Goal: Contribute content

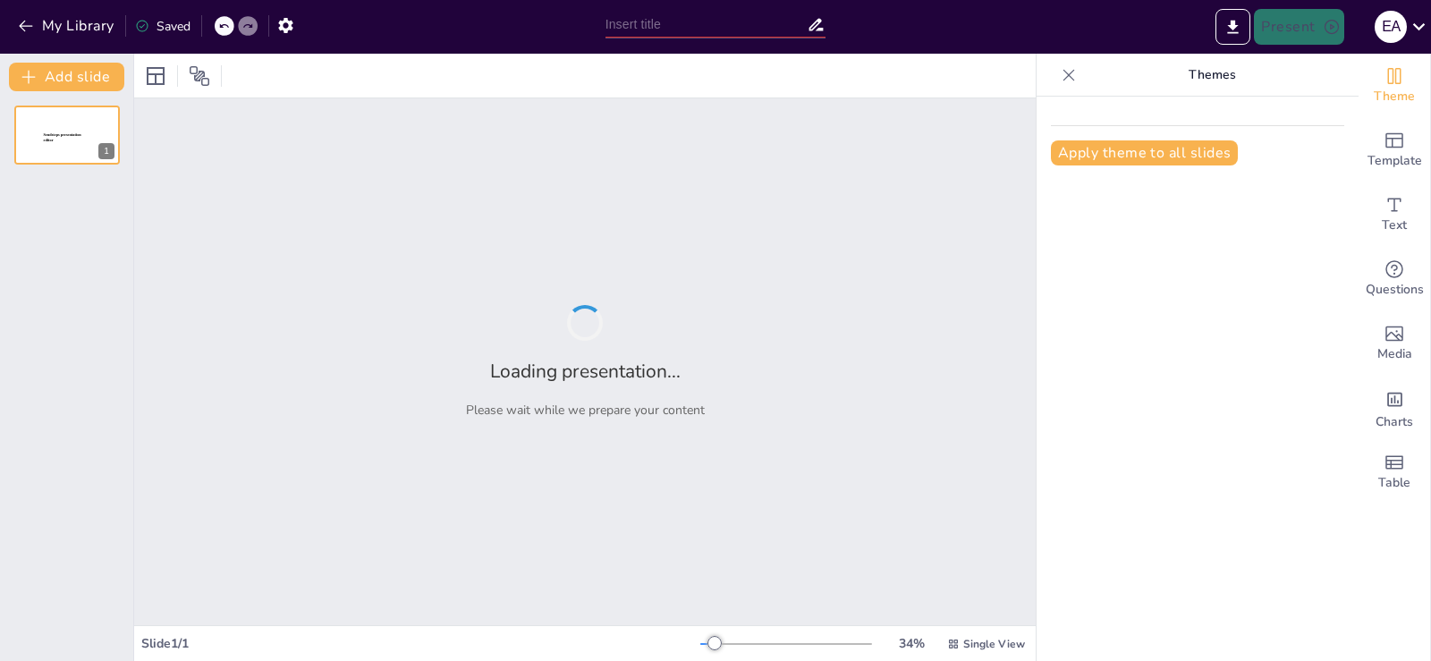
type input "تطوير طرق تدريس الرياضيات: أهداف وإرشادات للدورة التدريبية"
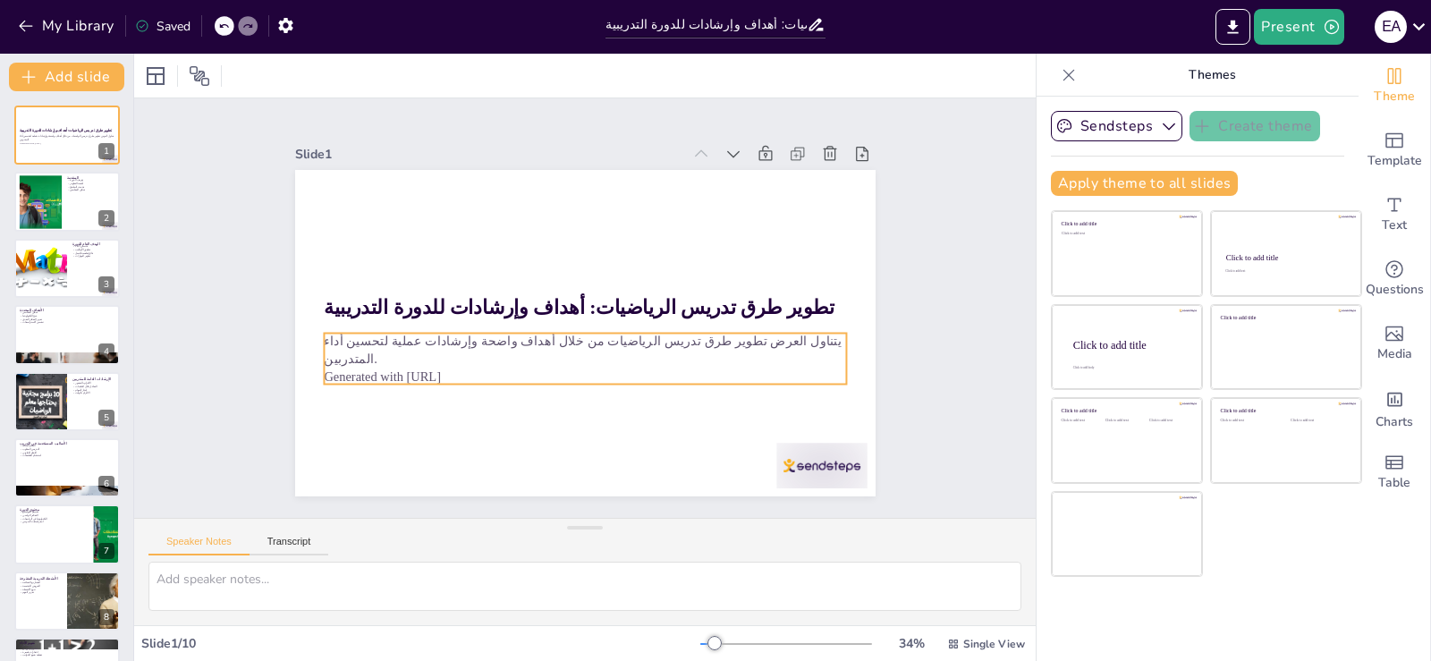
click at [454, 363] on p "Generated with [URL]" at bounding box center [522, 280] width 229 height 485
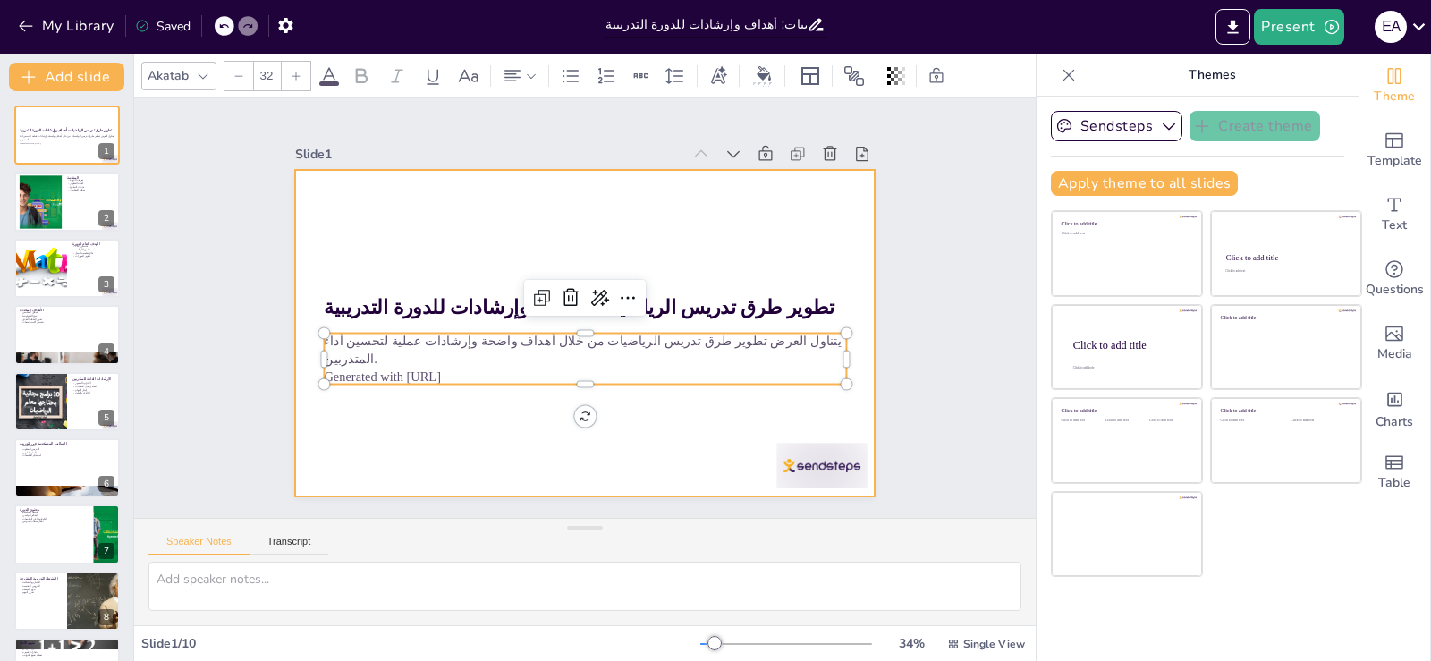
click at [660, 207] on div at bounding box center [576, 332] width 653 height 490
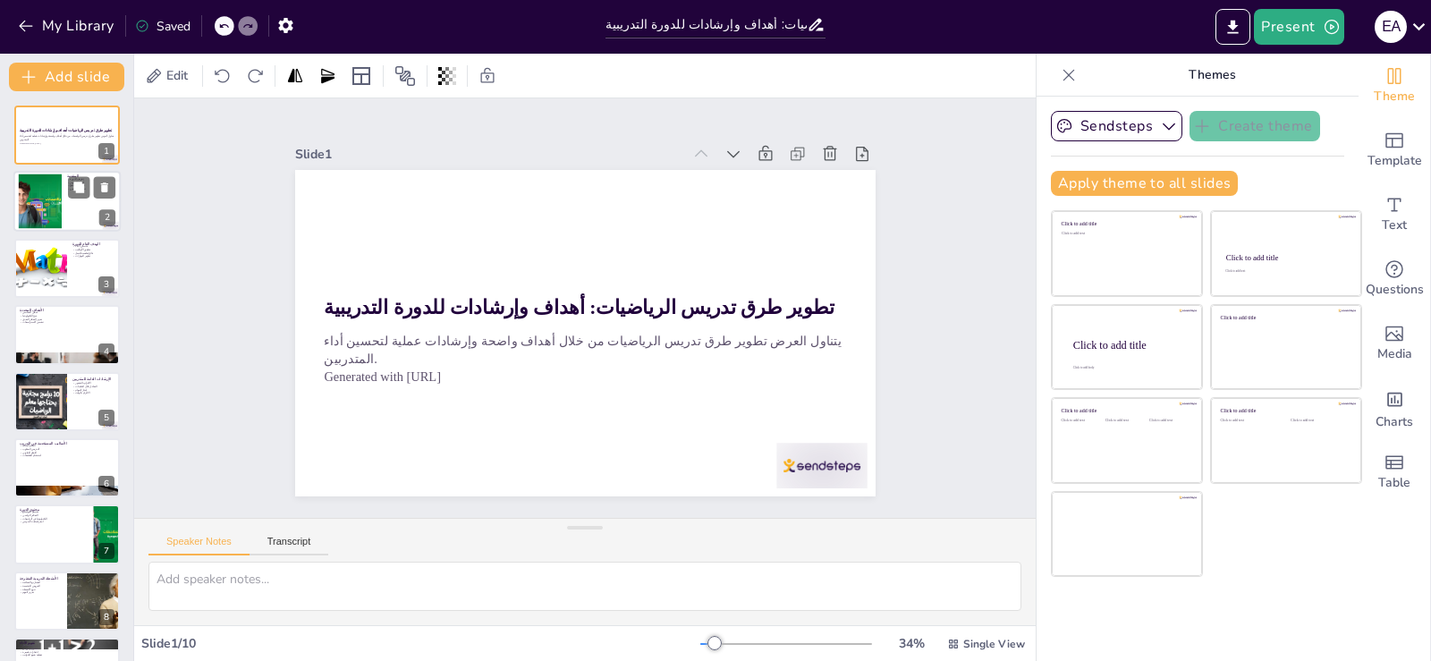
click at [25, 213] on div at bounding box center [40, 201] width 97 height 55
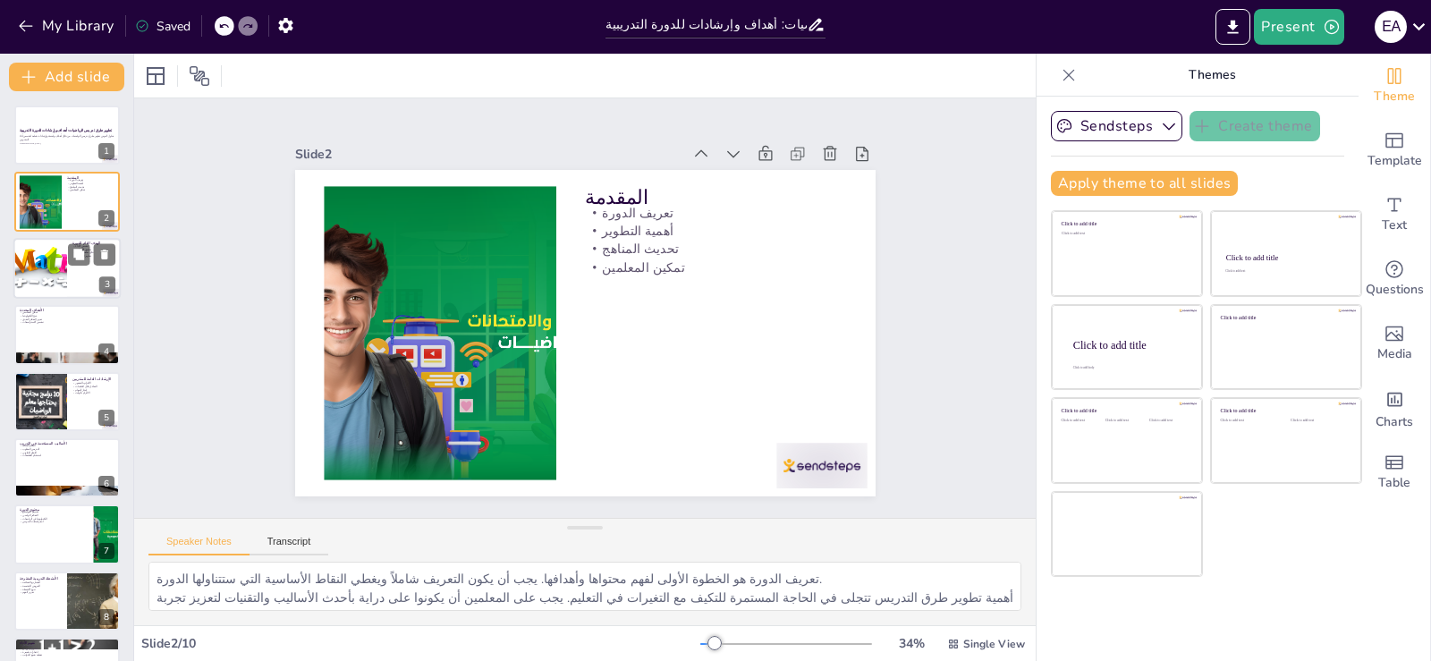
click at [43, 282] on div at bounding box center [39, 268] width 85 height 61
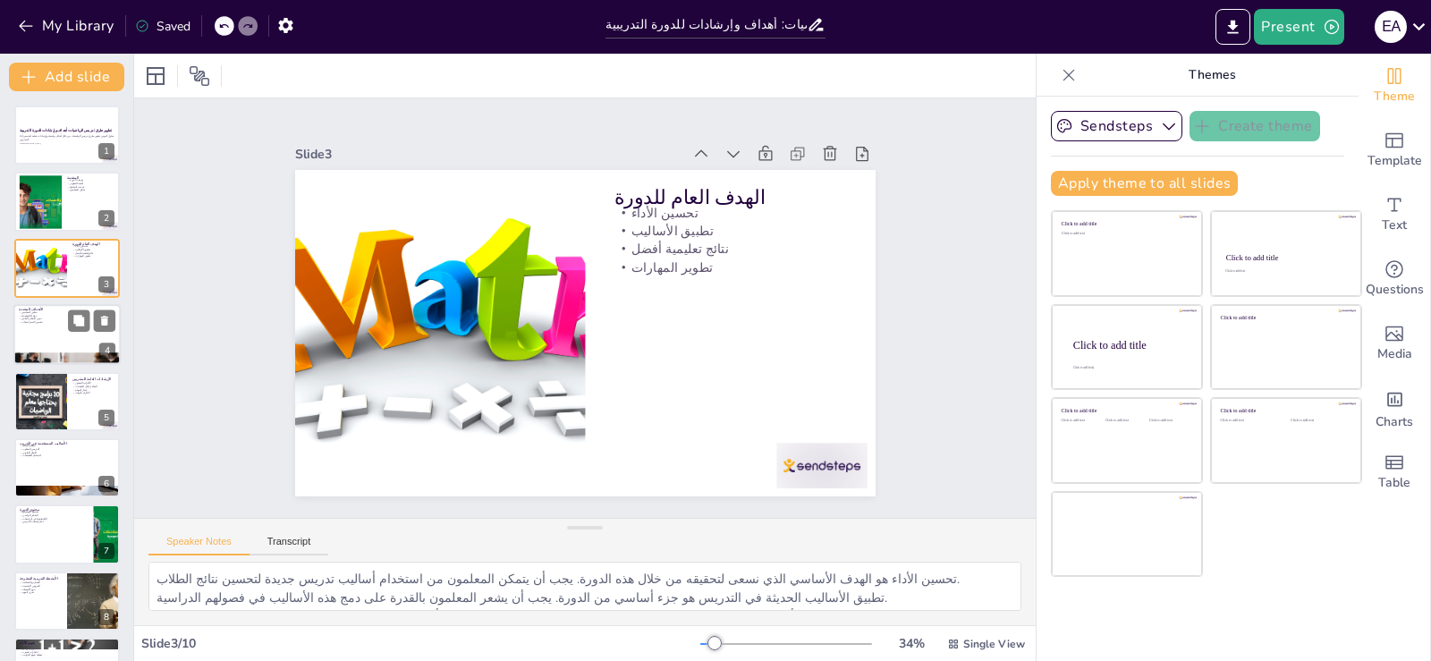
click at [45, 317] on p "تعزيز التفكير النقدي" at bounding box center [67, 319] width 97 height 4
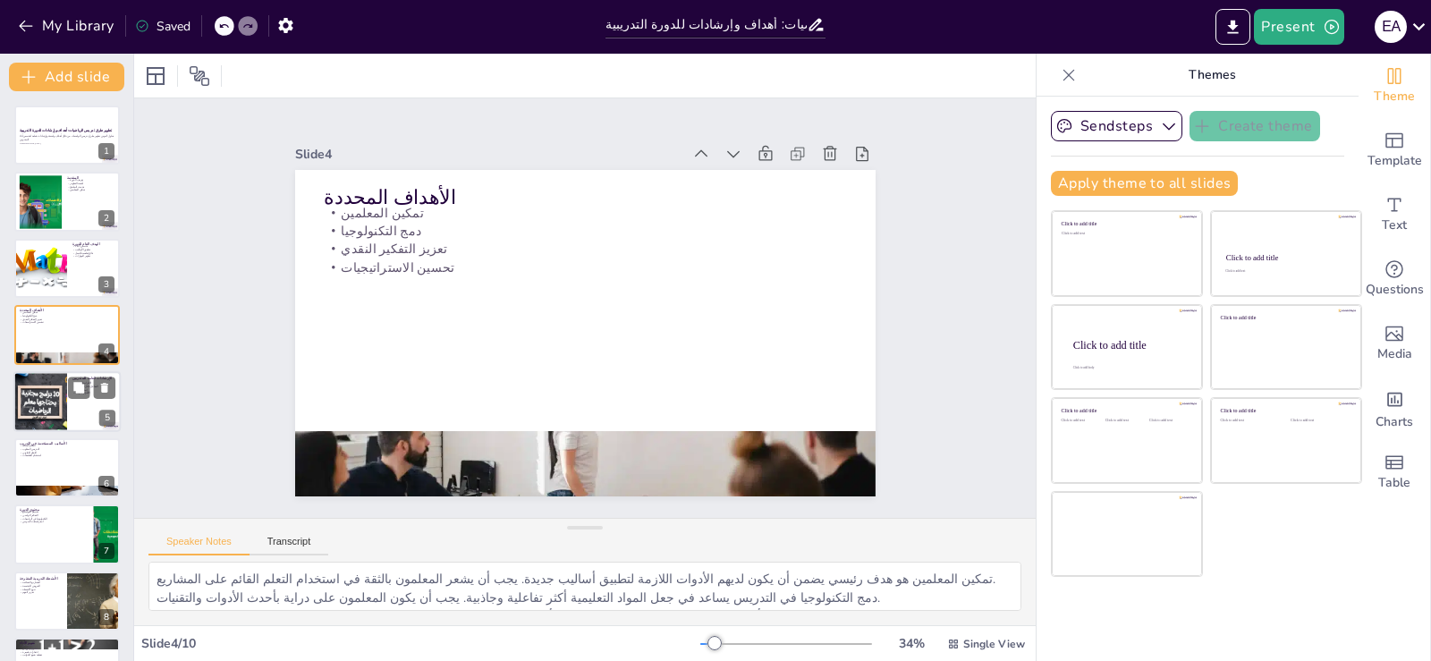
click at [63, 398] on div at bounding box center [40, 401] width 107 height 61
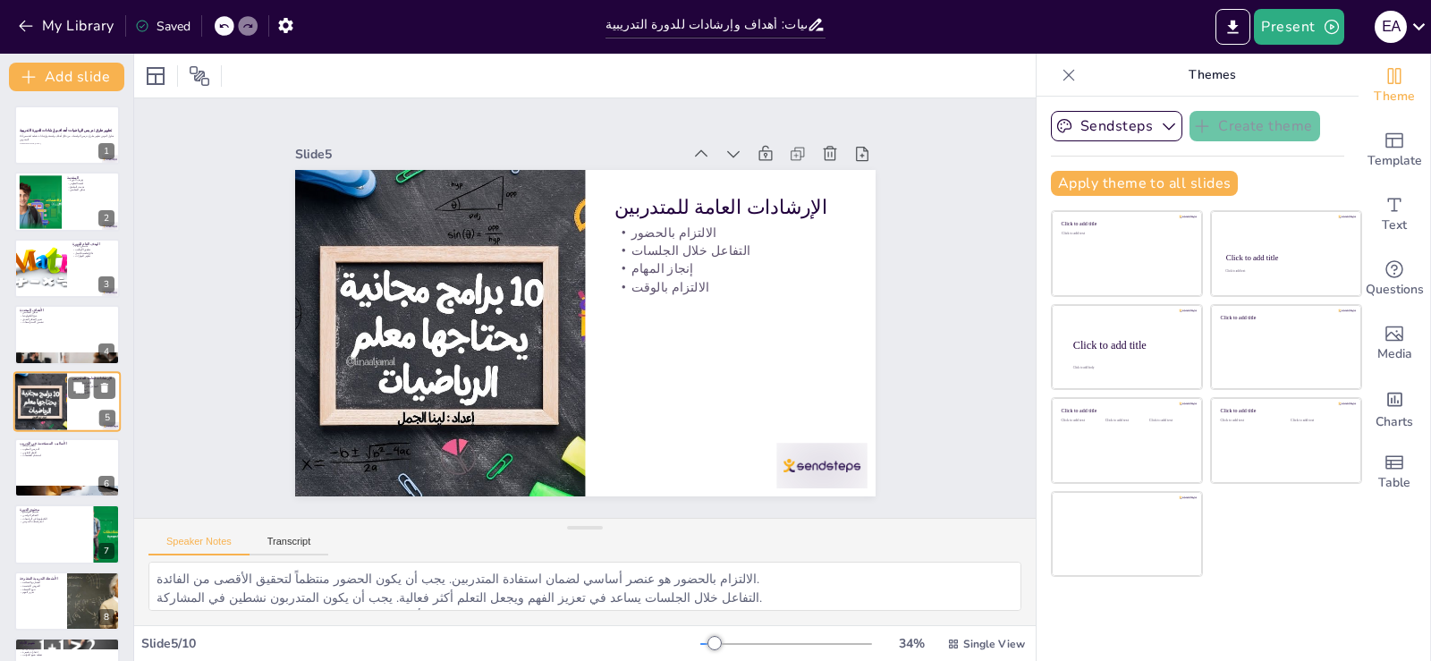
scroll to position [25, 0]
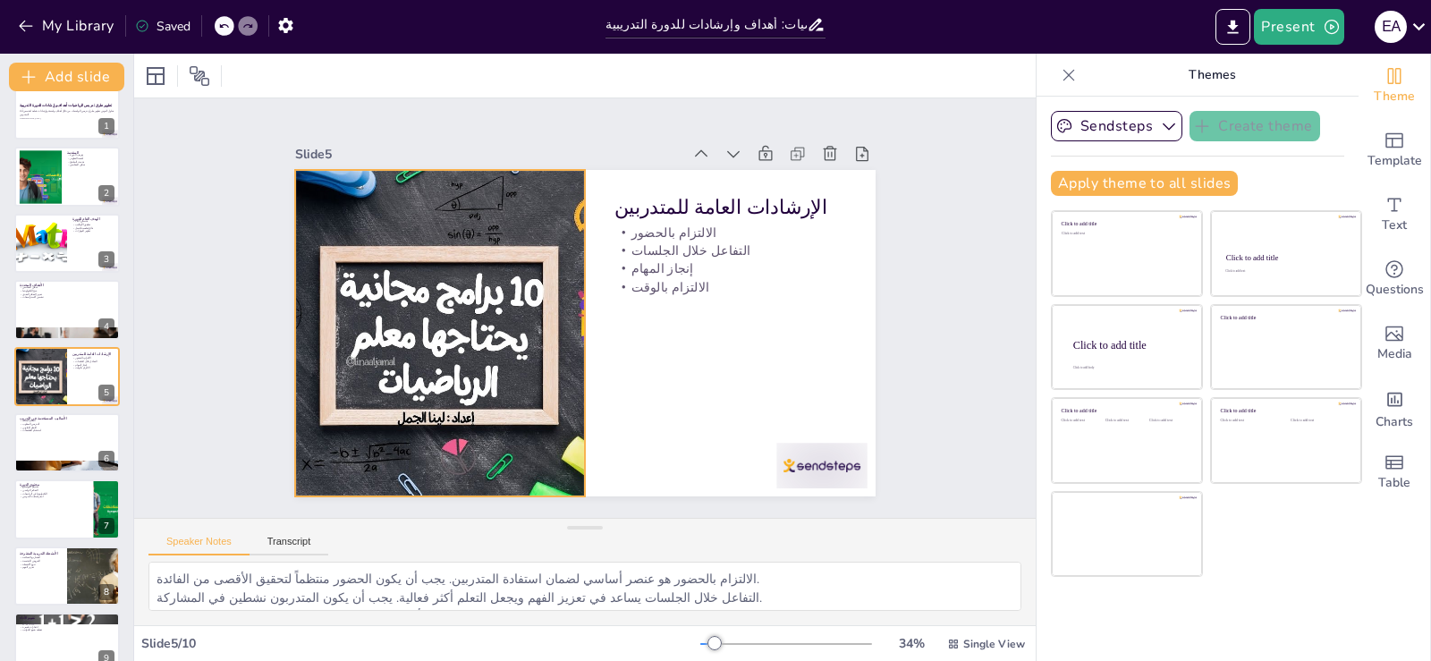
click at [433, 414] on div at bounding box center [439, 287] width 653 height 490
click at [53, 432] on p "استخدام التطبيقات" at bounding box center [67, 430] width 97 height 4
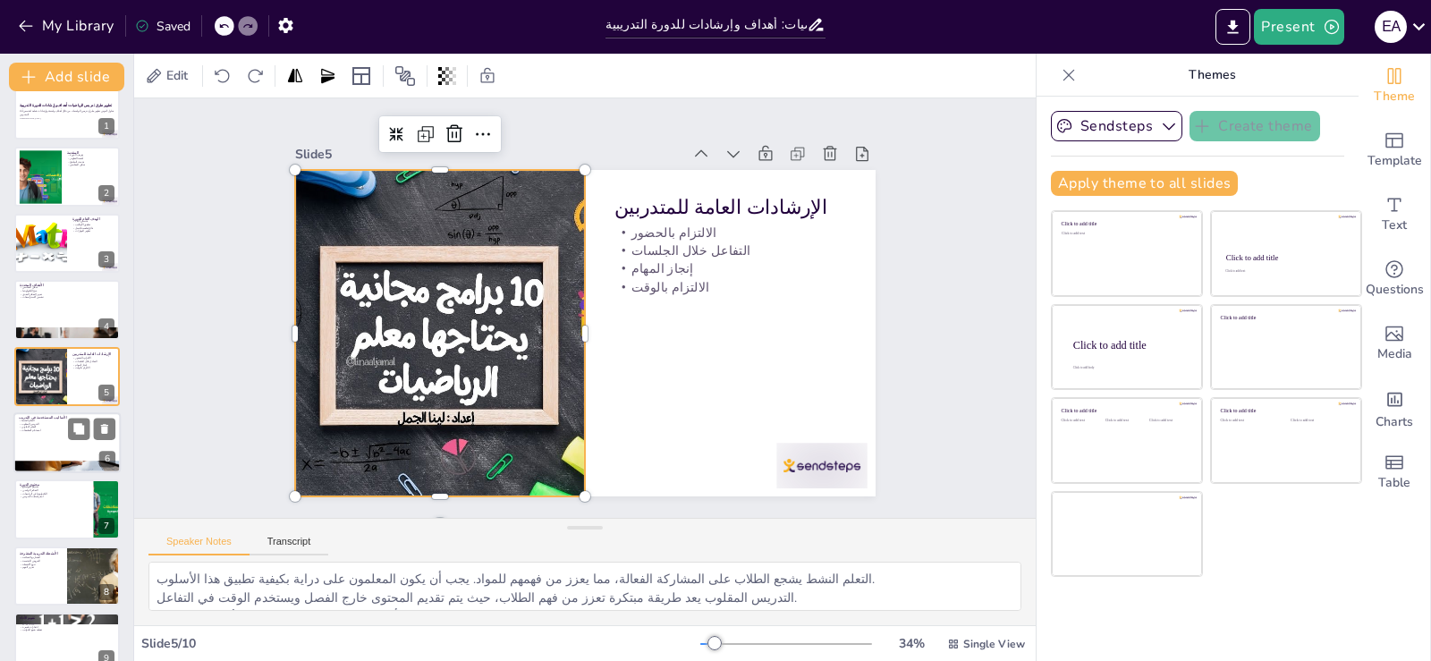
scroll to position [92, 0]
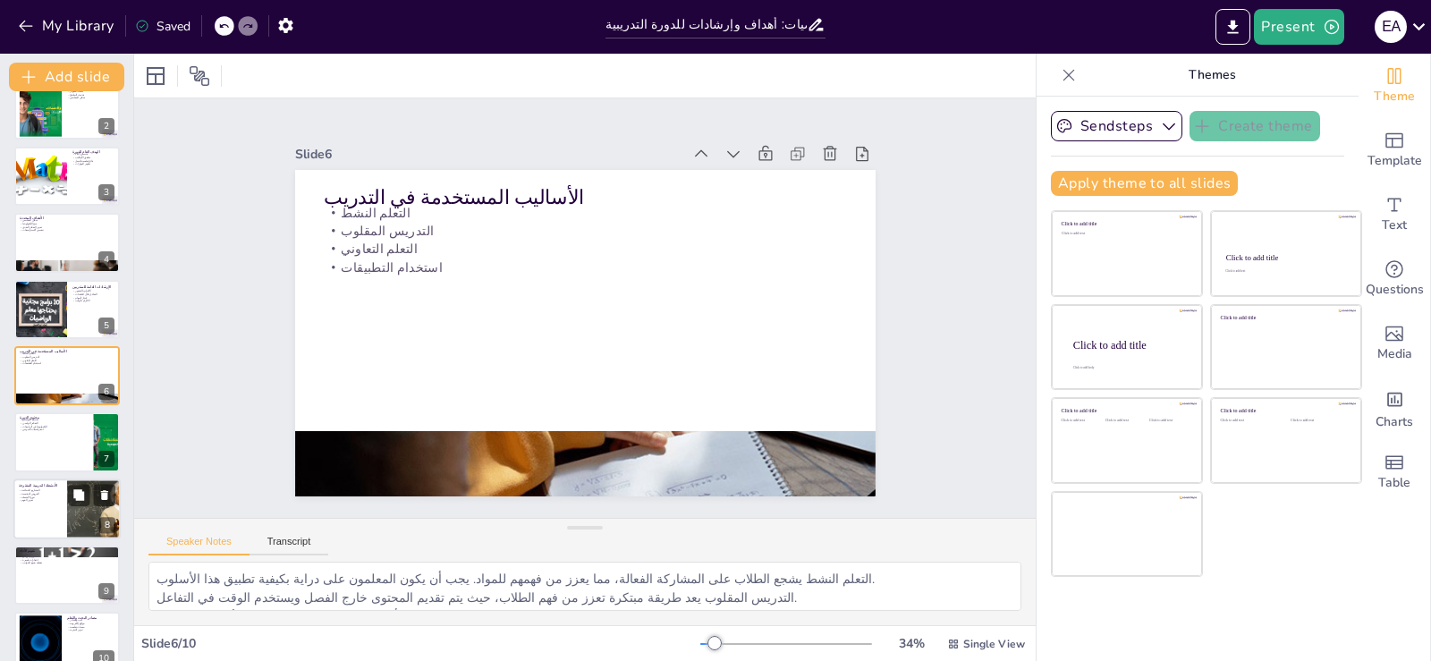
click at [47, 499] on p "تعزيز الفهم" at bounding box center [40, 500] width 43 height 4
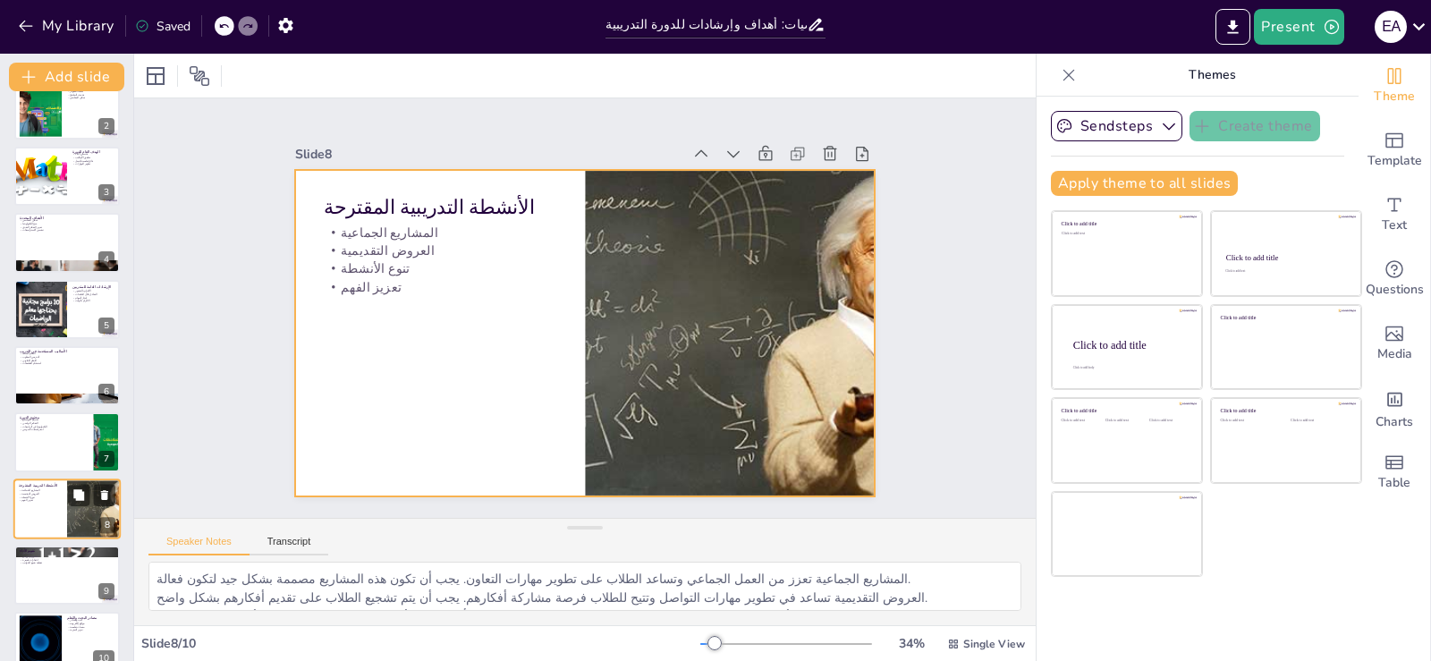
scroll to position [117, 0]
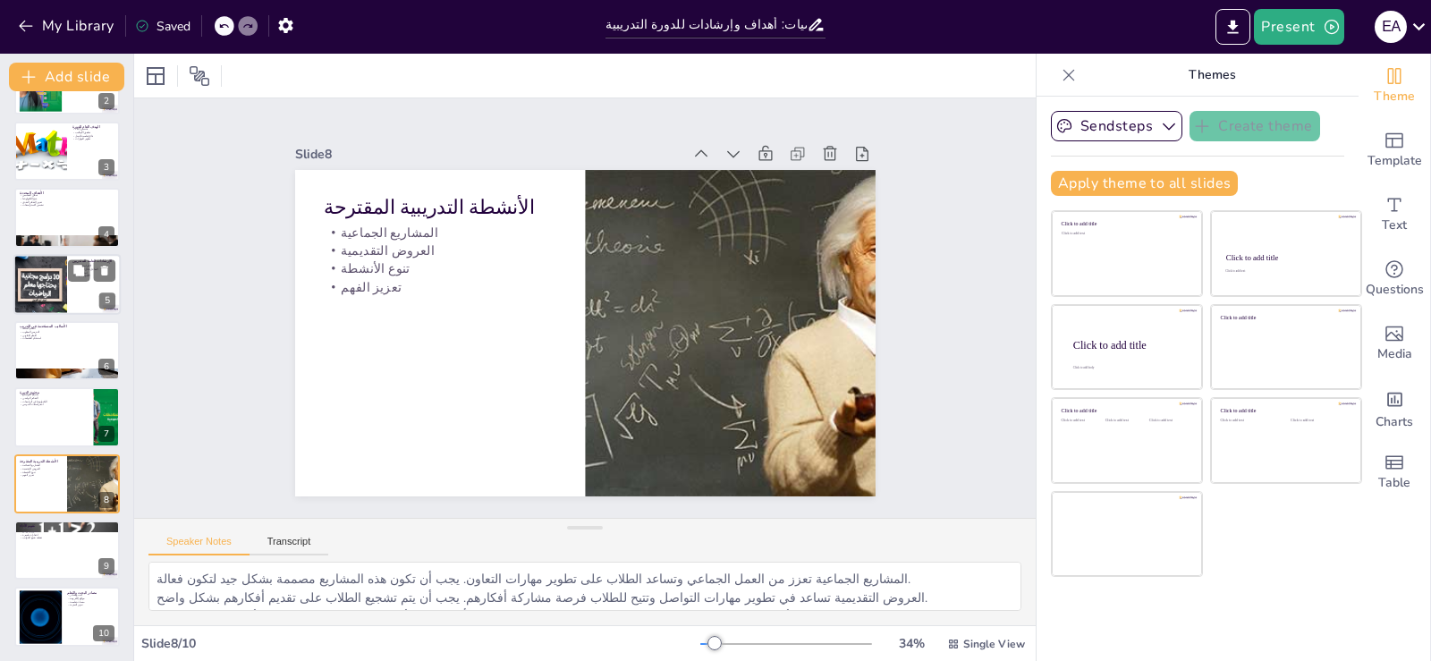
click at [26, 279] on div at bounding box center [40, 284] width 107 height 61
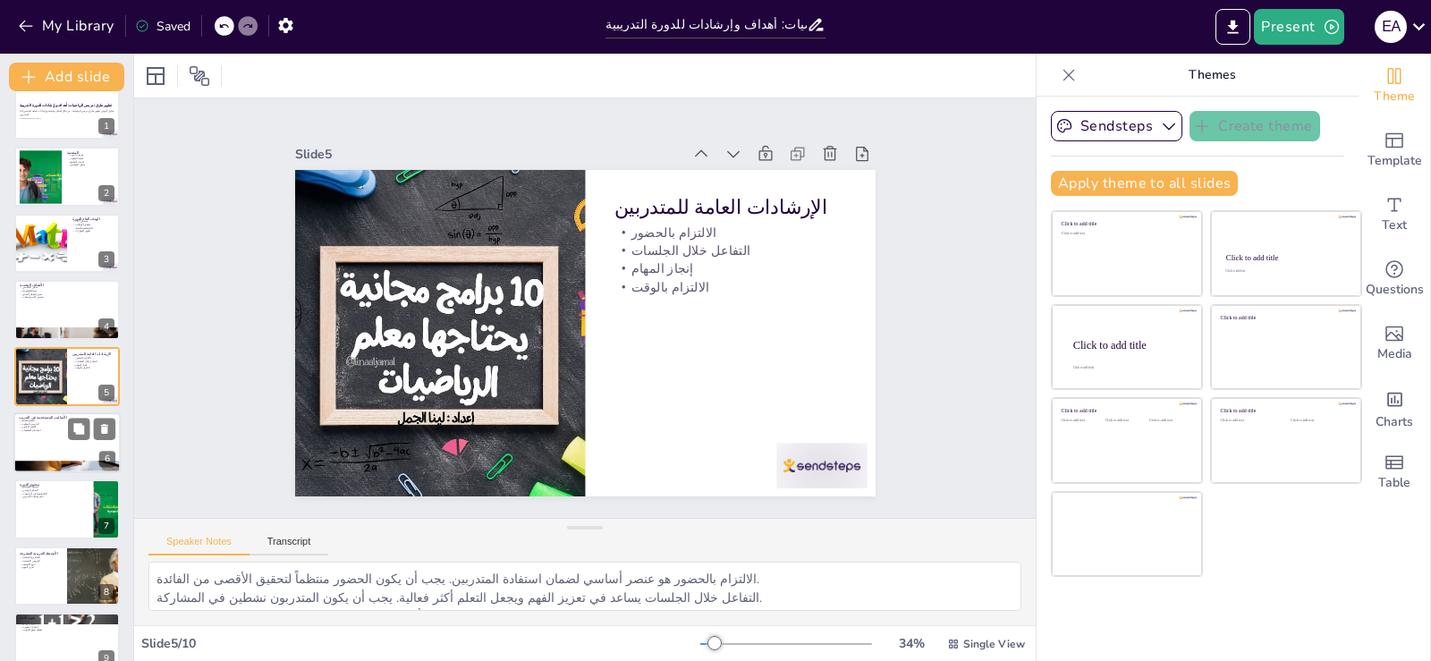
click at [47, 435] on div at bounding box center [66, 442] width 107 height 61
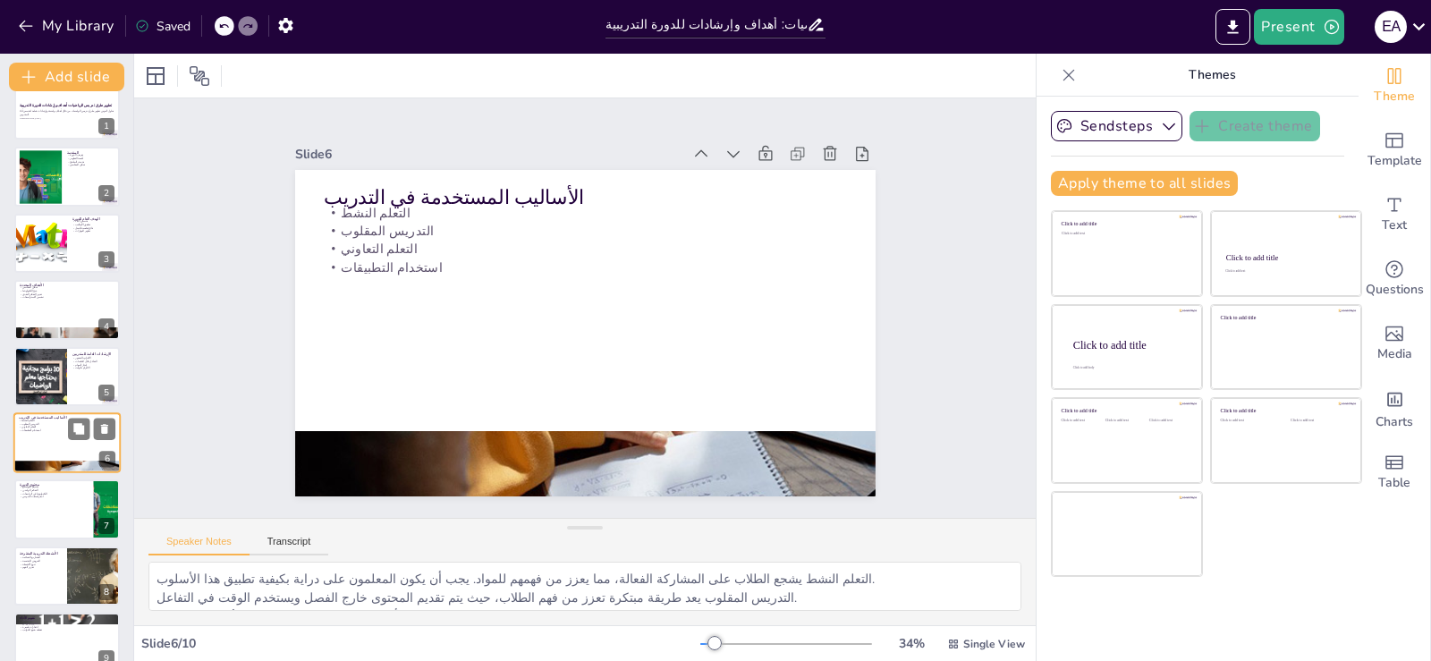
scroll to position [92, 0]
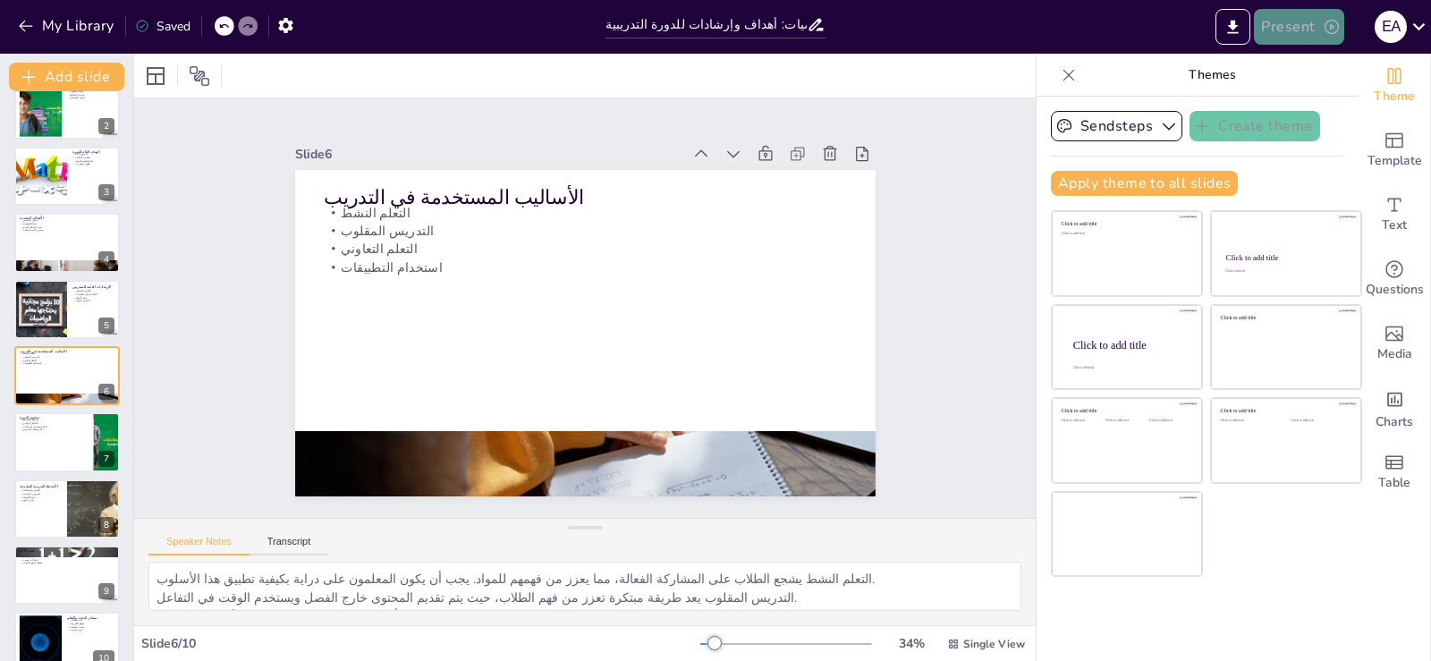
click at [1333, 28] on icon "button" at bounding box center [1331, 27] width 18 height 18
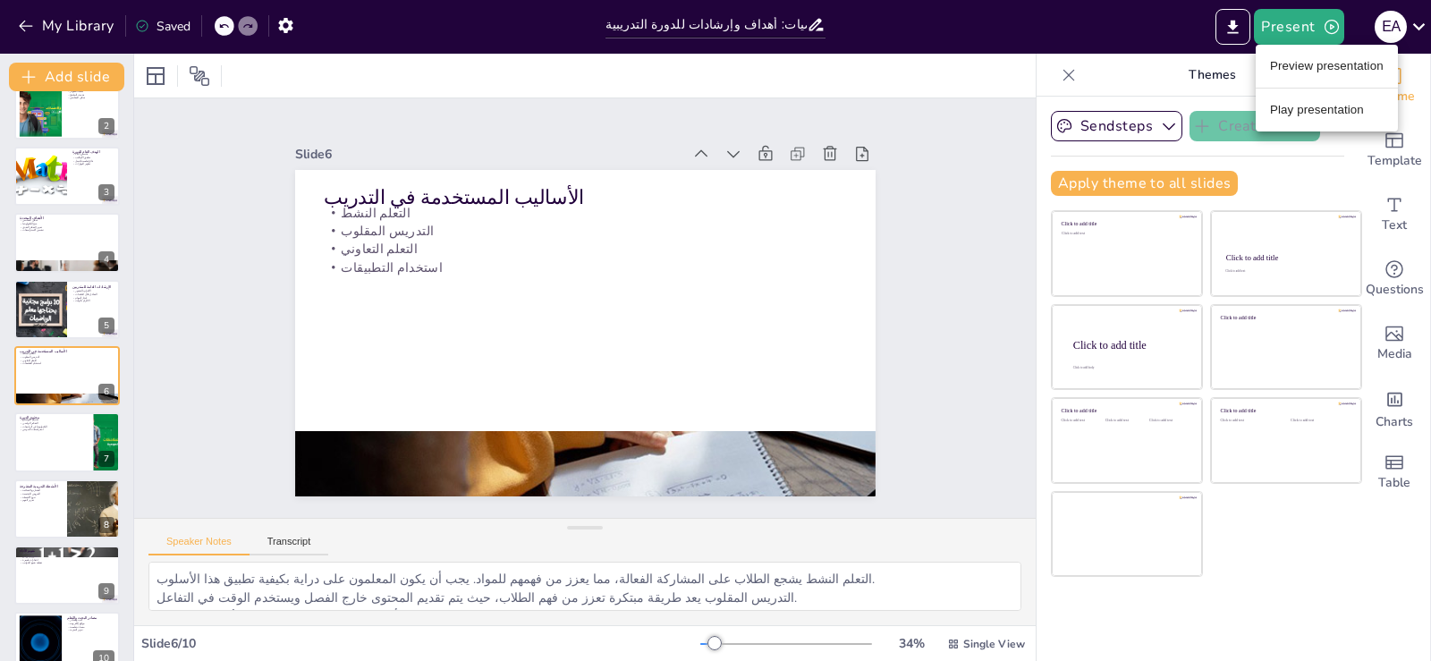
click at [1234, 21] on div at bounding box center [715, 330] width 1431 height 661
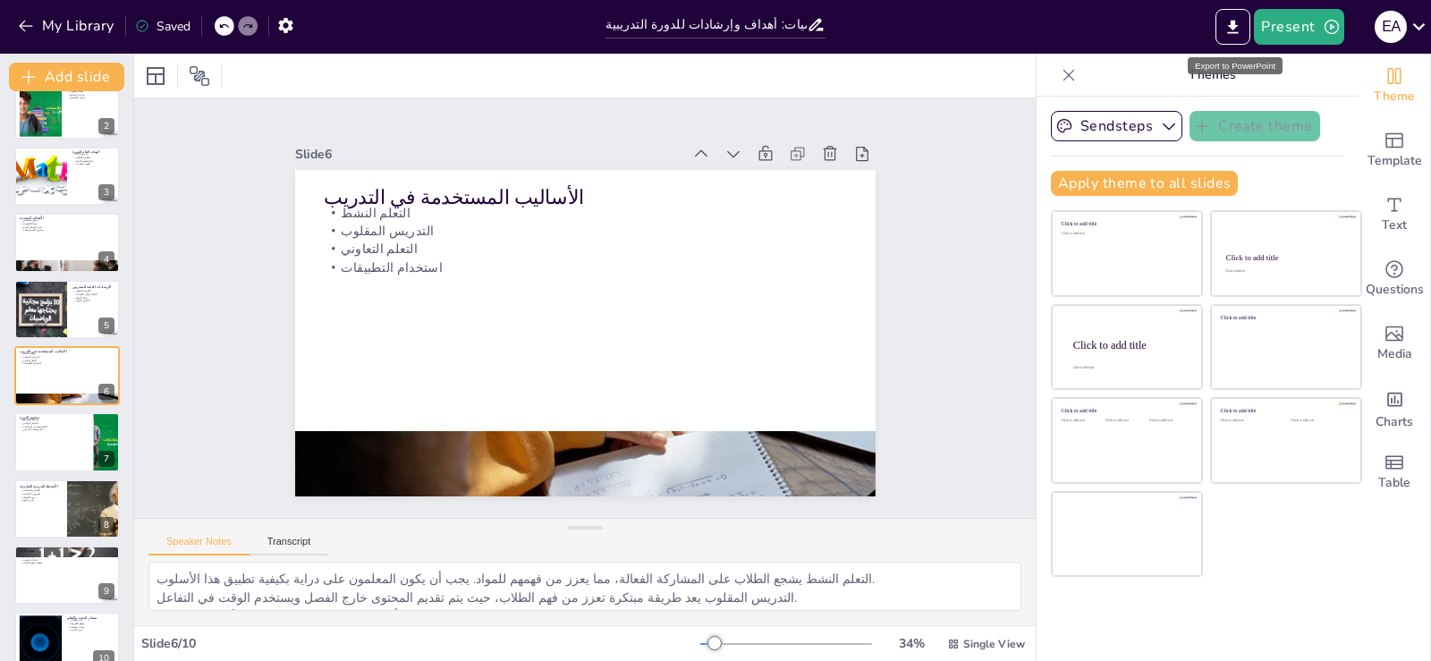
click at [1234, 21] on icon "Export to PowerPoint" at bounding box center [1233, 26] width 11 height 13
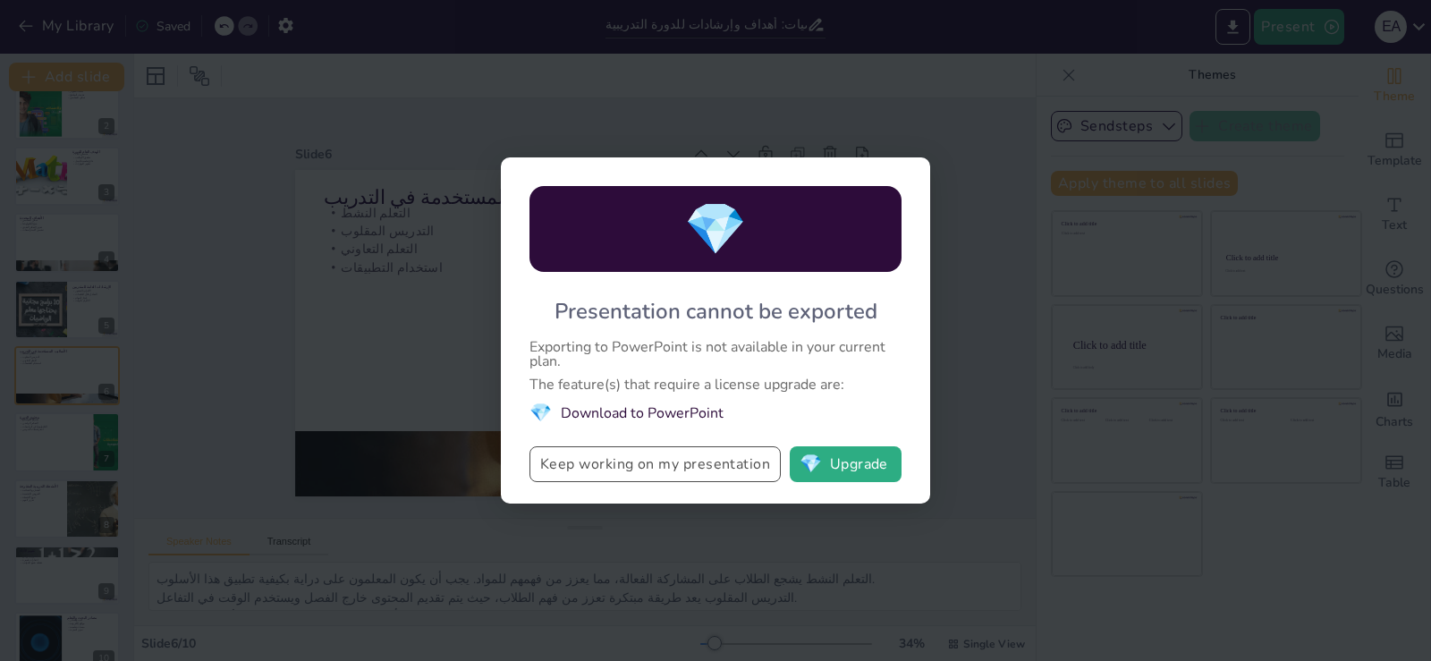
click at [671, 467] on button "Keep working on my presentation" at bounding box center [654, 464] width 251 height 36
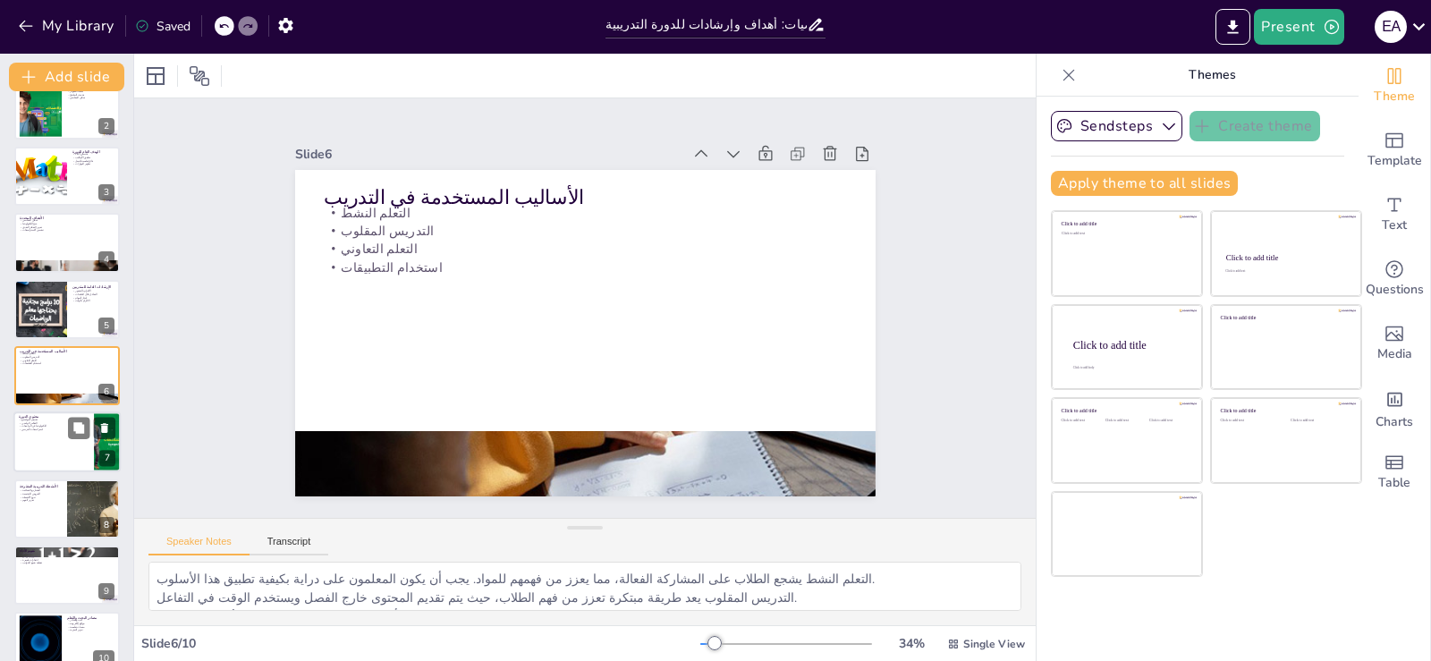
click at [67, 452] on div at bounding box center [66, 442] width 107 height 61
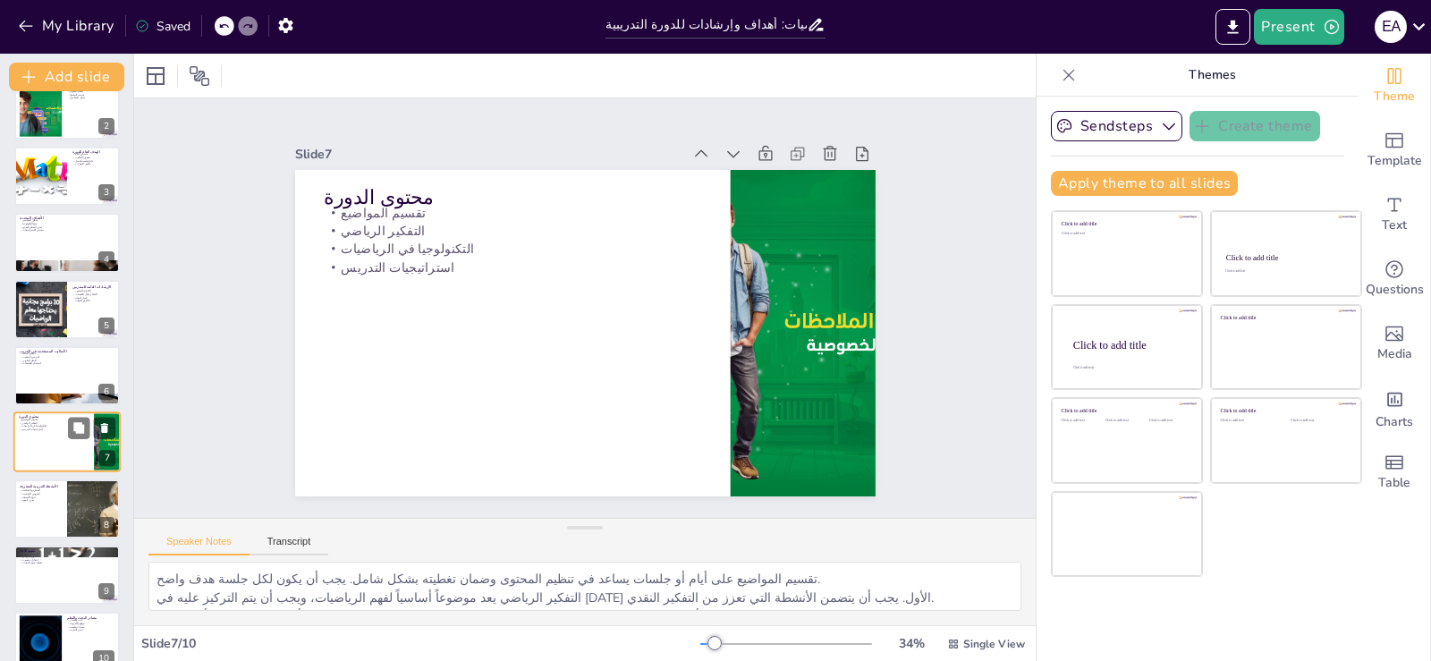
scroll to position [117, 0]
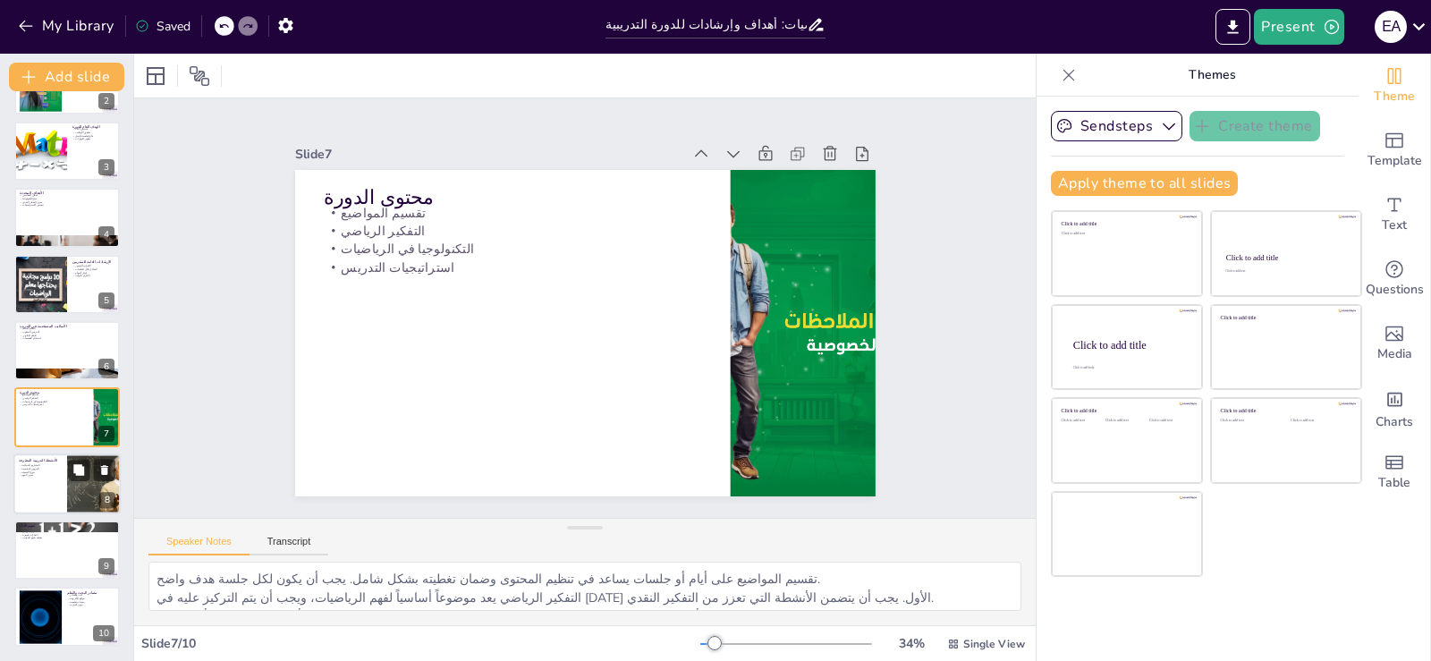
click at [42, 478] on div at bounding box center [66, 483] width 107 height 61
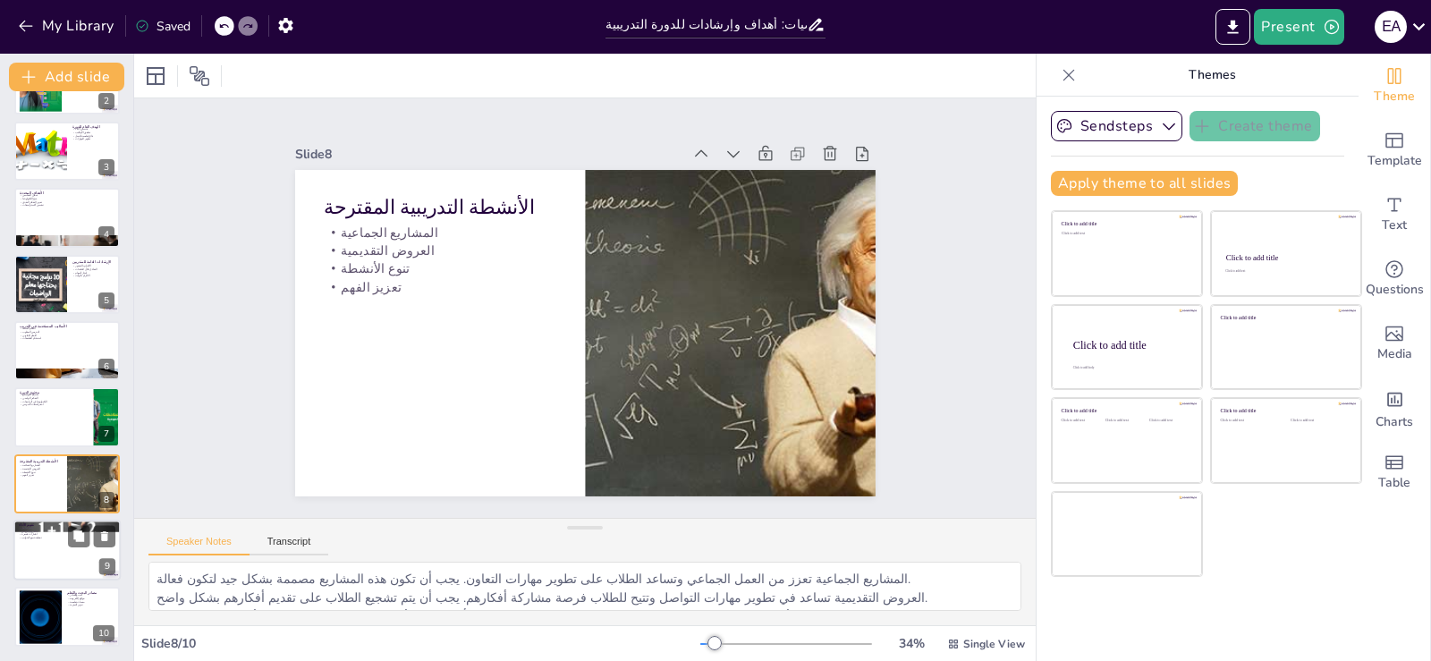
click at [44, 544] on div at bounding box center [66, 549] width 107 height 61
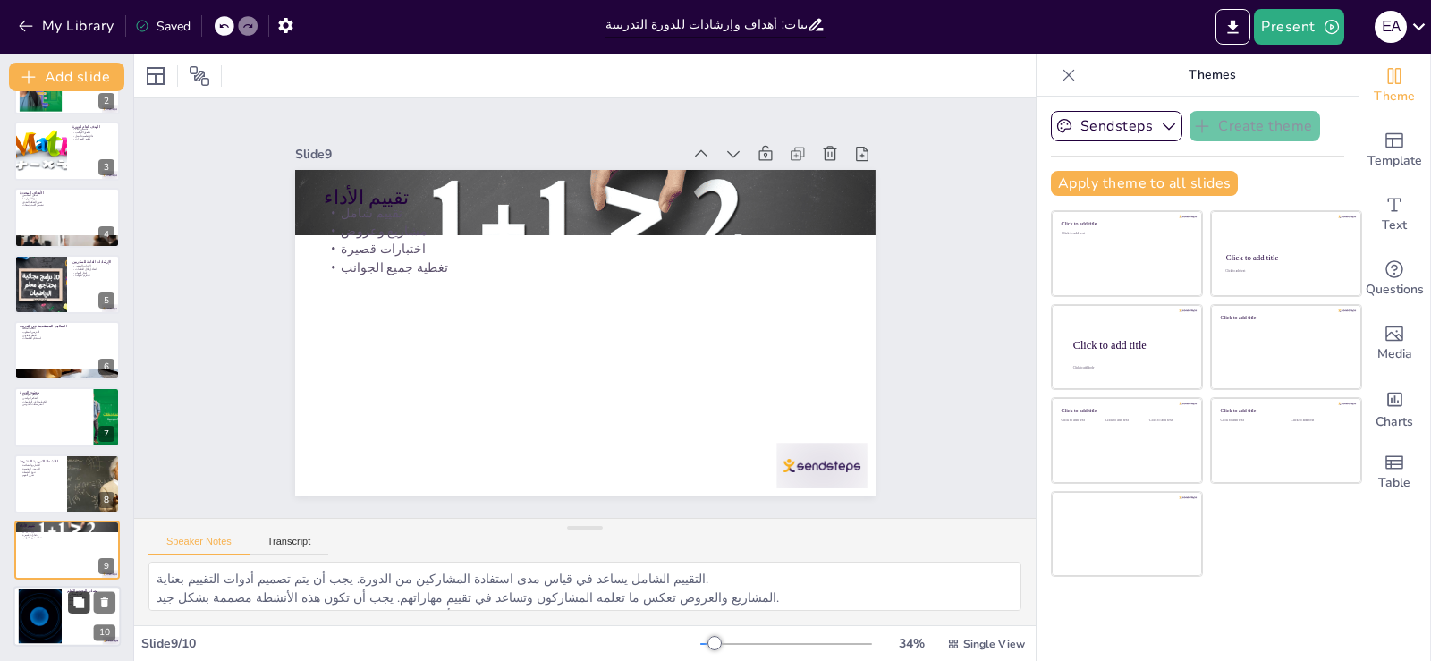
click at [89, 605] on button at bounding box center [78, 602] width 21 height 21
type textarea "الكتب والمصادر تعد من الأدوات الأساسية التي يمكن أن تساعد المتدربين في تعزيز مع…"
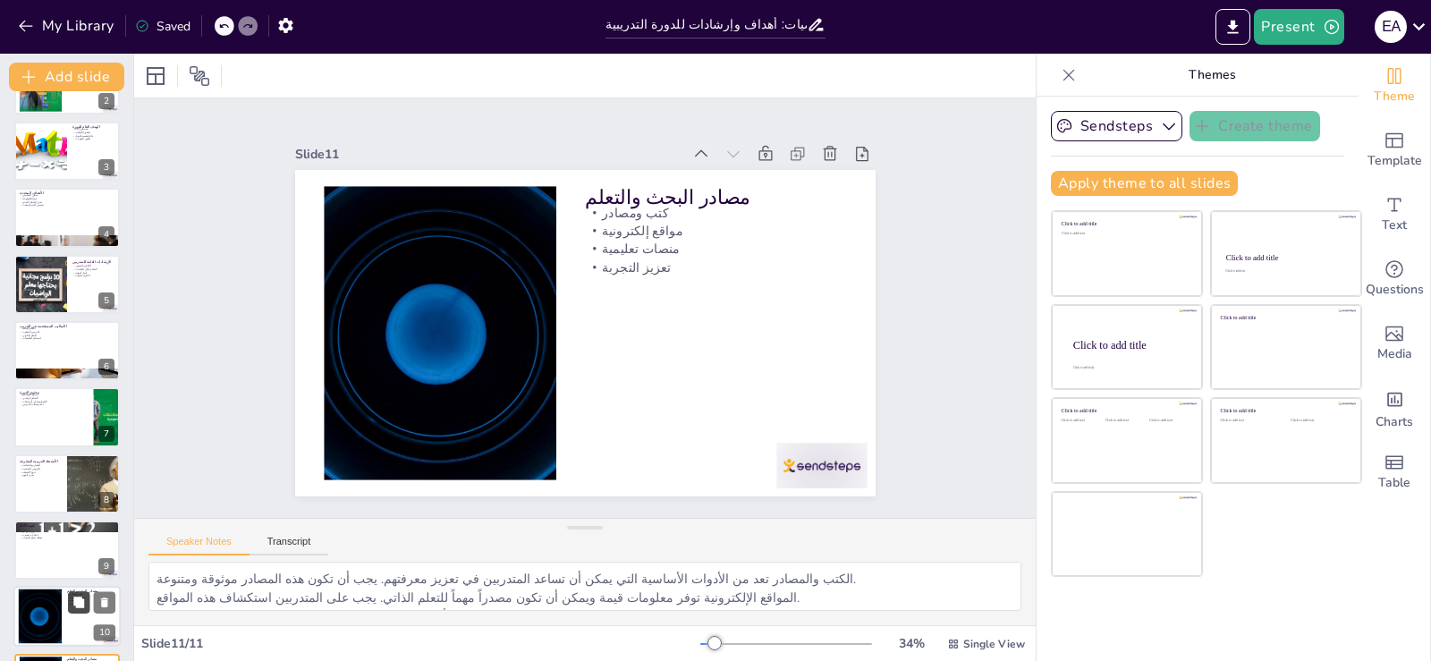
scroll to position [183, 0]
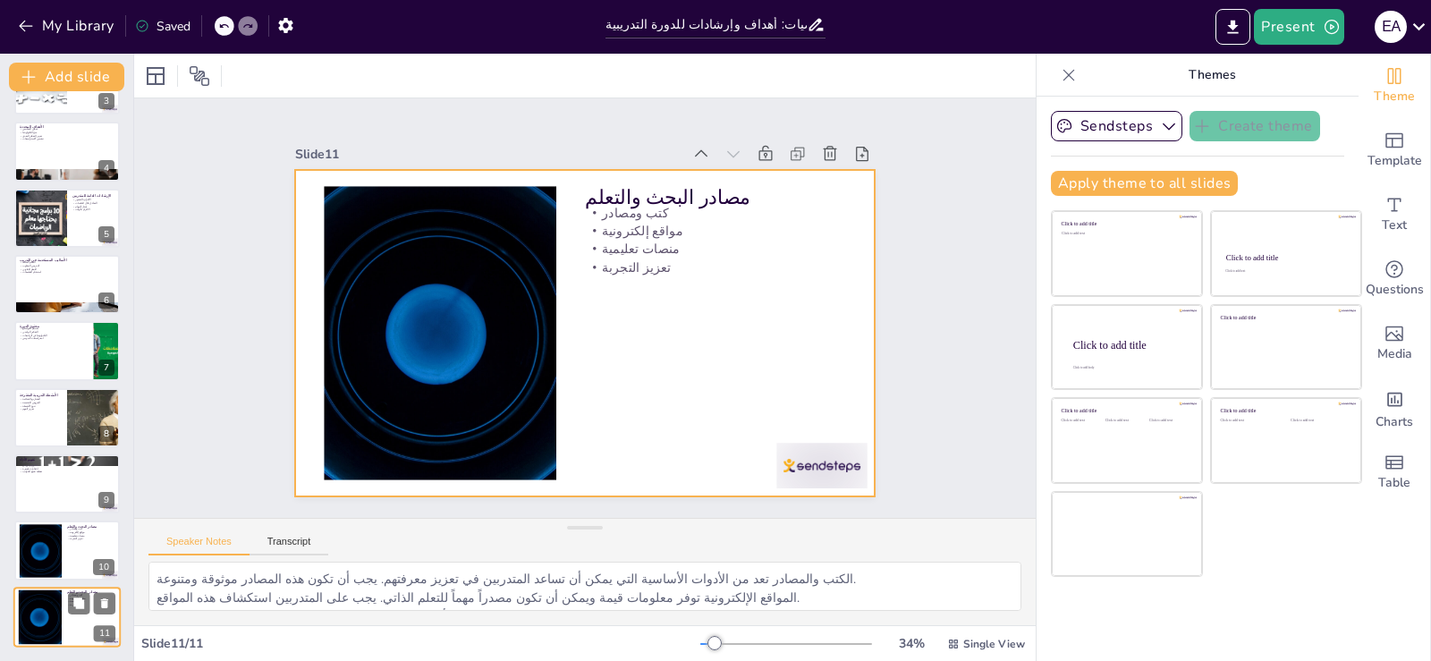
click at [71, 624] on div at bounding box center [66, 617] width 107 height 61
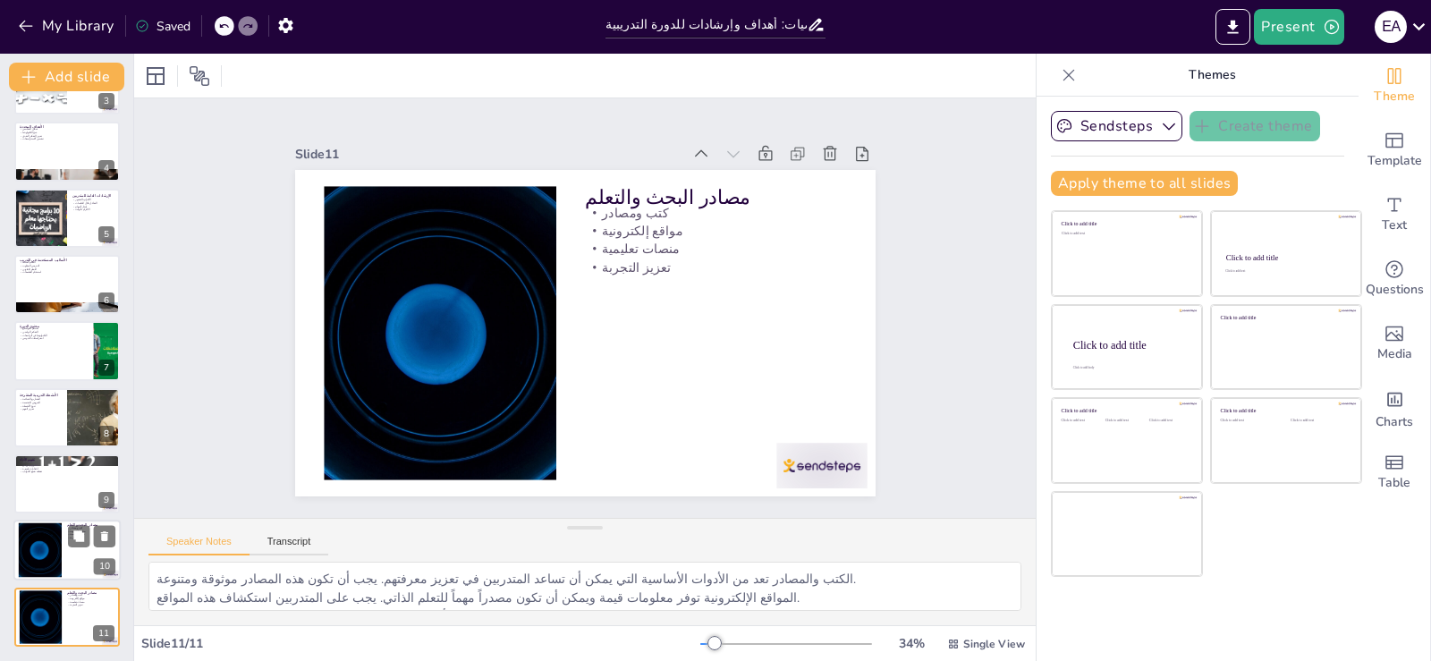
click at [46, 557] on div at bounding box center [40, 550] width 97 height 55
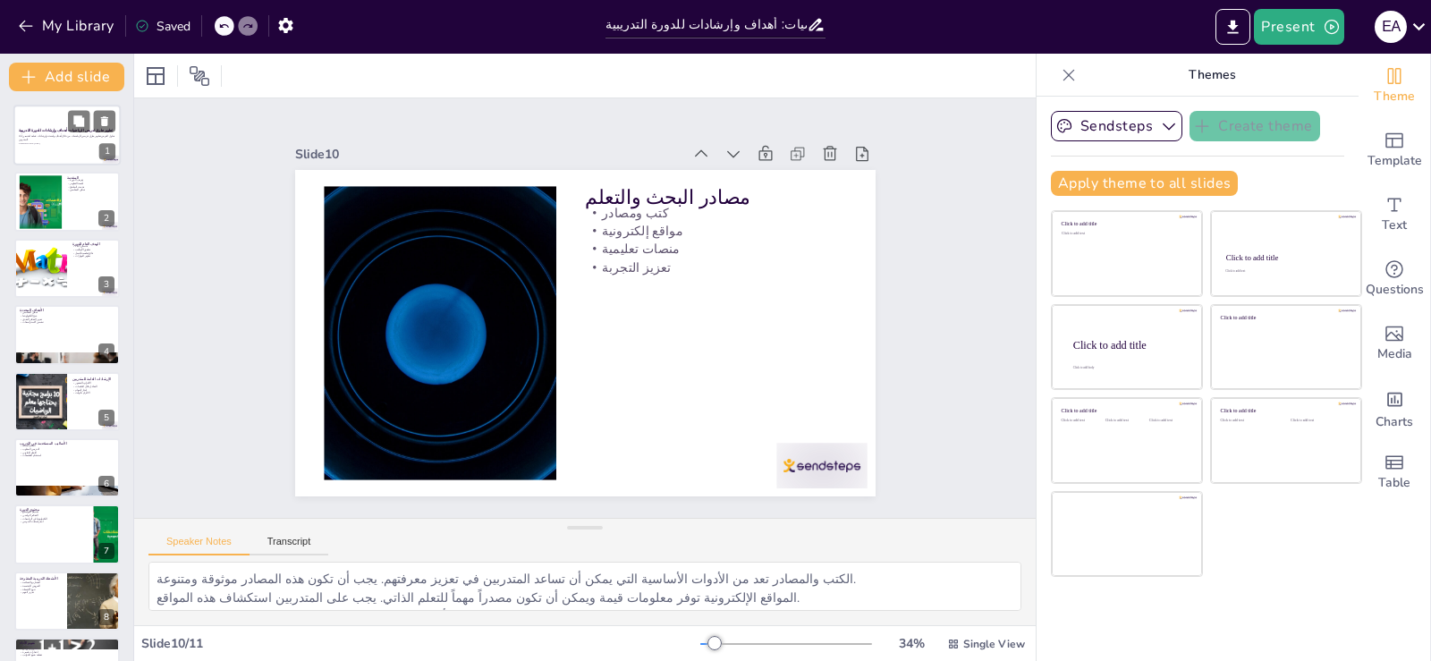
click at [56, 128] on p "تطوير طرق تدريس الرياضيات: أهداف وإرشادات للدورة التدريبية" at bounding box center [67, 130] width 97 height 5
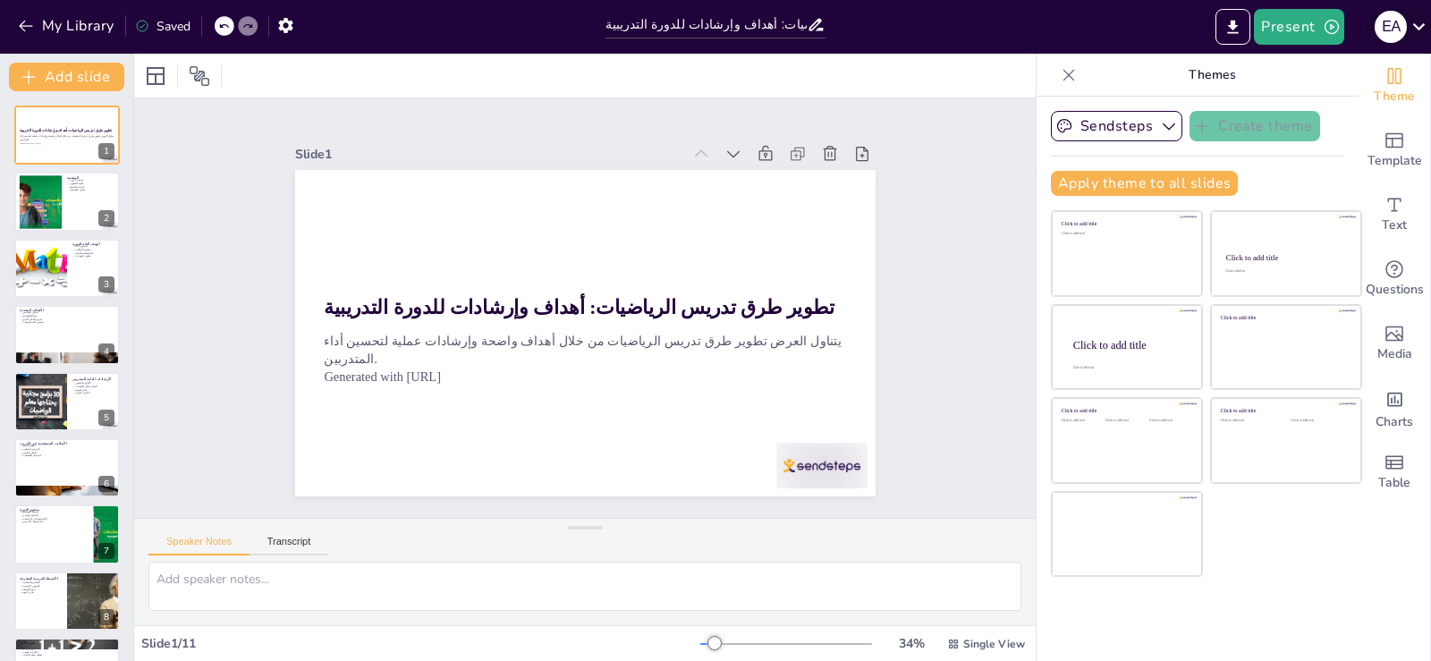
click at [1420, 28] on icon at bounding box center [1418, 26] width 13 height 7
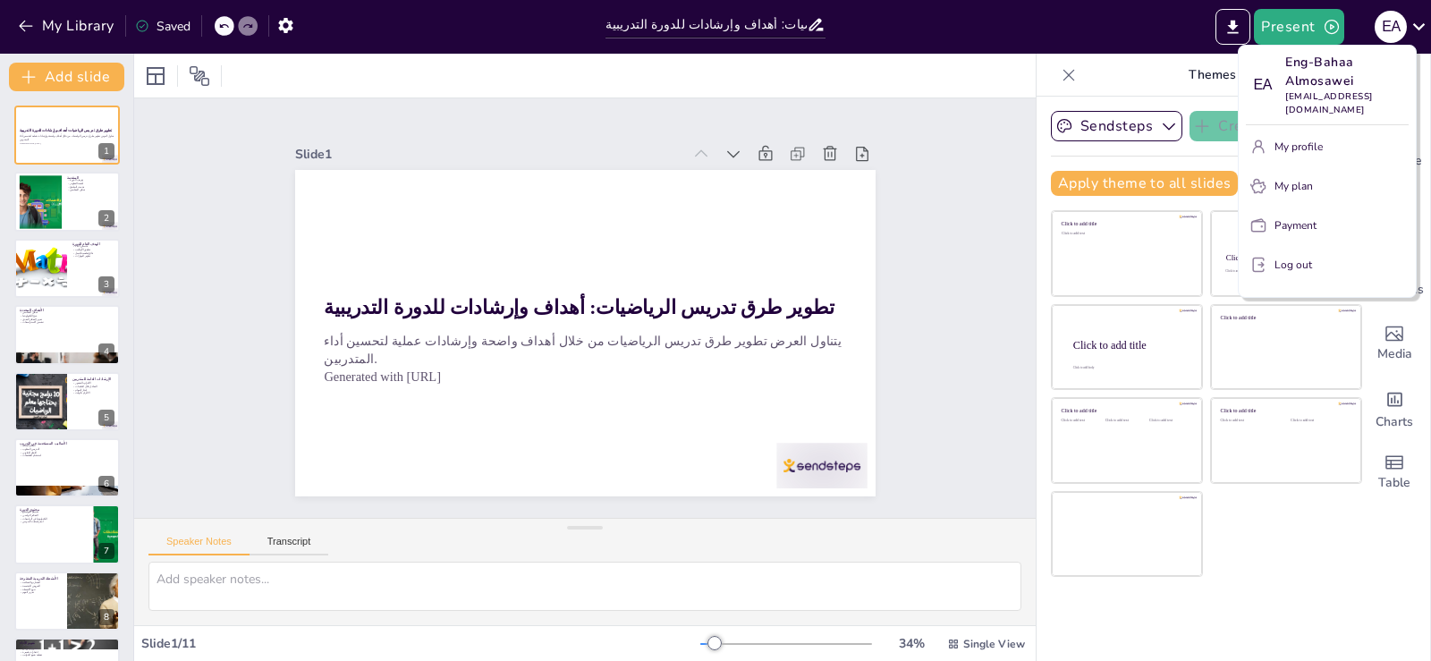
click at [187, 171] on div at bounding box center [715, 330] width 1431 height 661
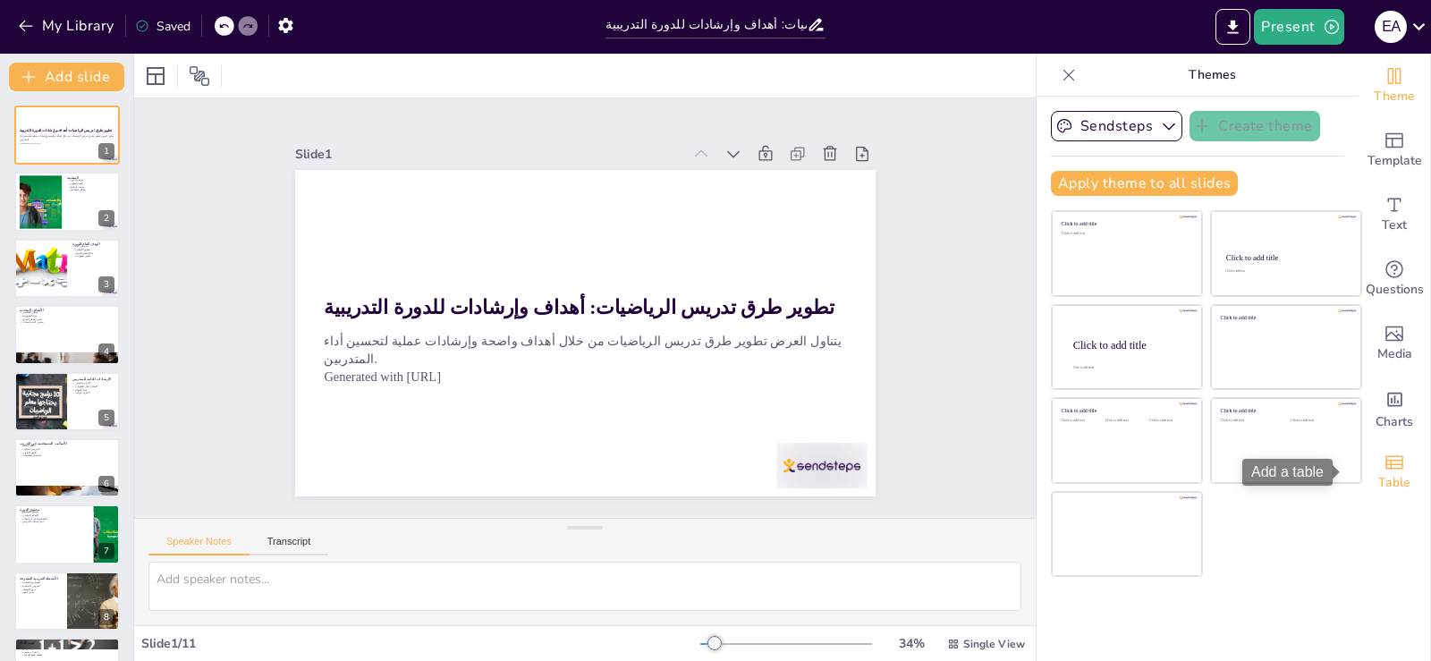
click at [1394, 469] on div "Table" at bounding box center [1394, 472] width 72 height 64
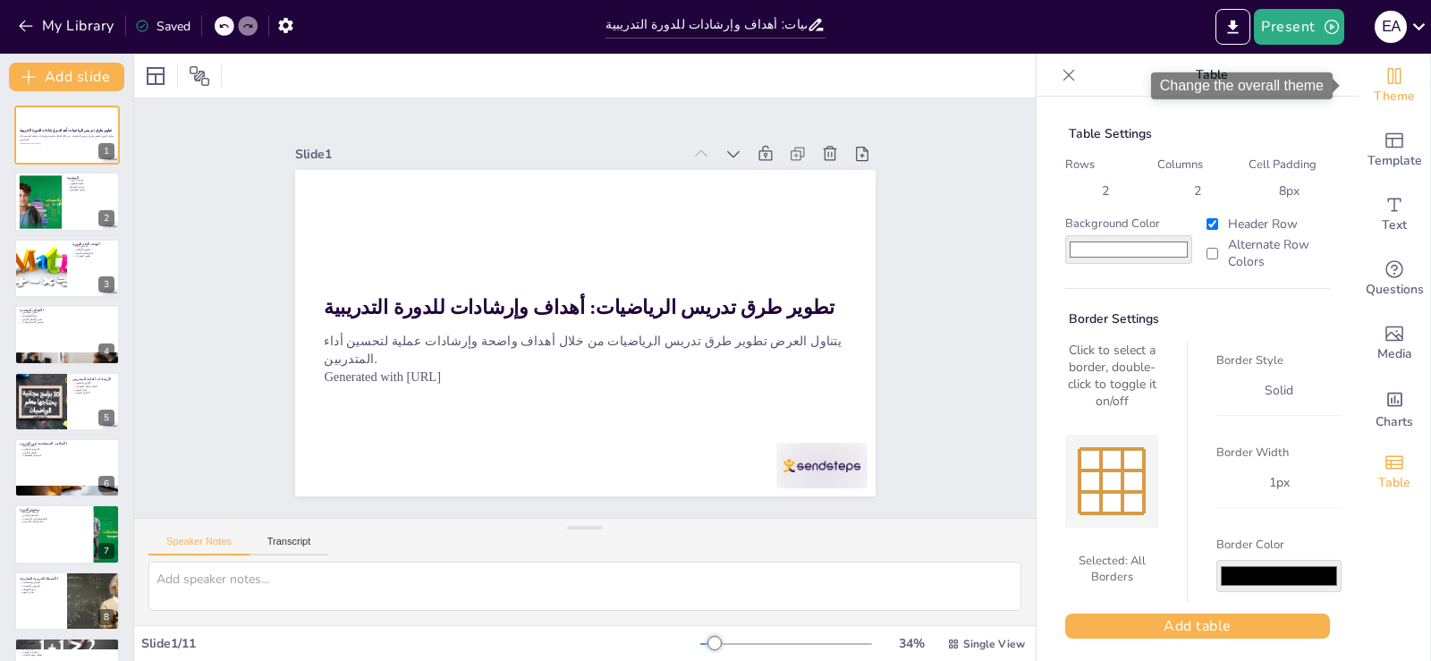
click at [1383, 79] on icon "Change the overall theme" at bounding box center [1393, 75] width 21 height 21
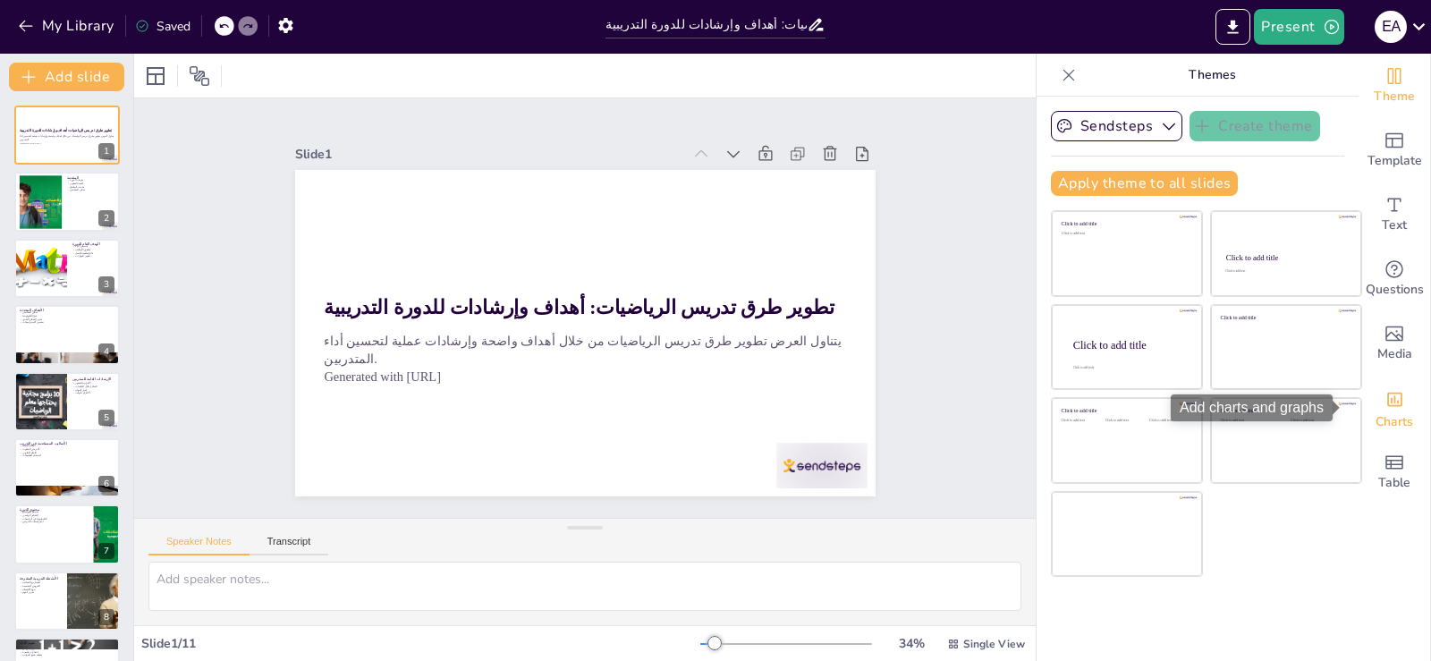
click at [1385, 402] on icon "Add charts and graphs" at bounding box center [1394, 399] width 19 height 19
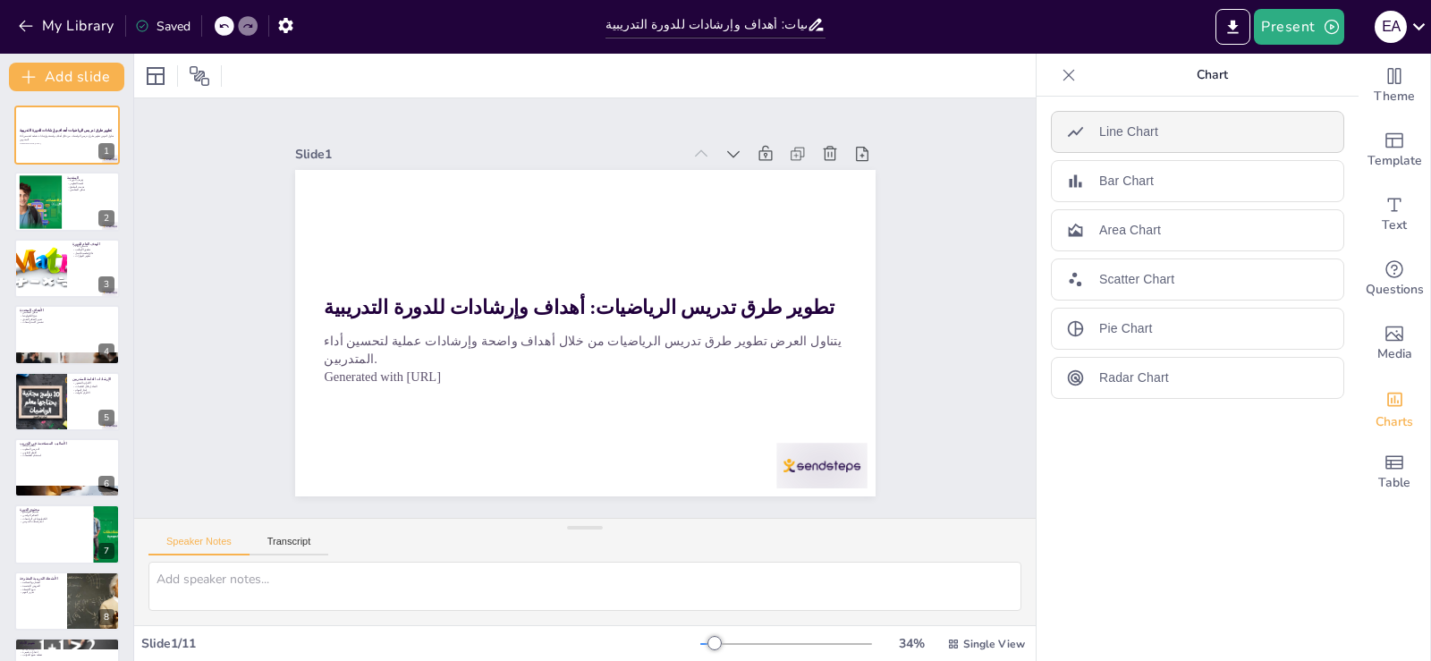
click at [1127, 127] on p "Line Chart" at bounding box center [1128, 131] width 59 height 19
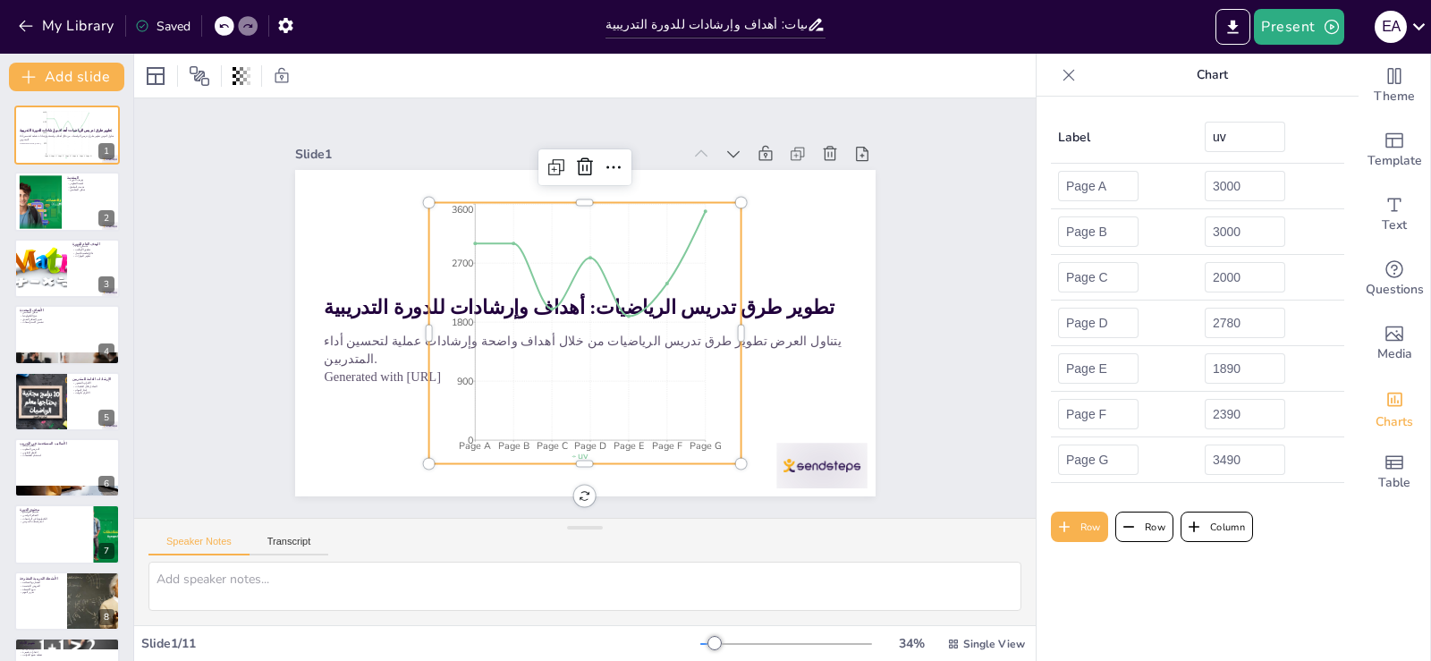
click at [603, 197] on icon "Page A Page B Page C Page D Page E Page F Page G 0 900 1800 2700 3600" at bounding box center [582, 333] width 338 height 292
click at [561, 325] on icon "Page A Page B Page C Page D Page E Page F Page G 0 900 1800 2700 3600" at bounding box center [577, 331] width 378 height 345
